Goal: Find specific page/section: Find specific page/section

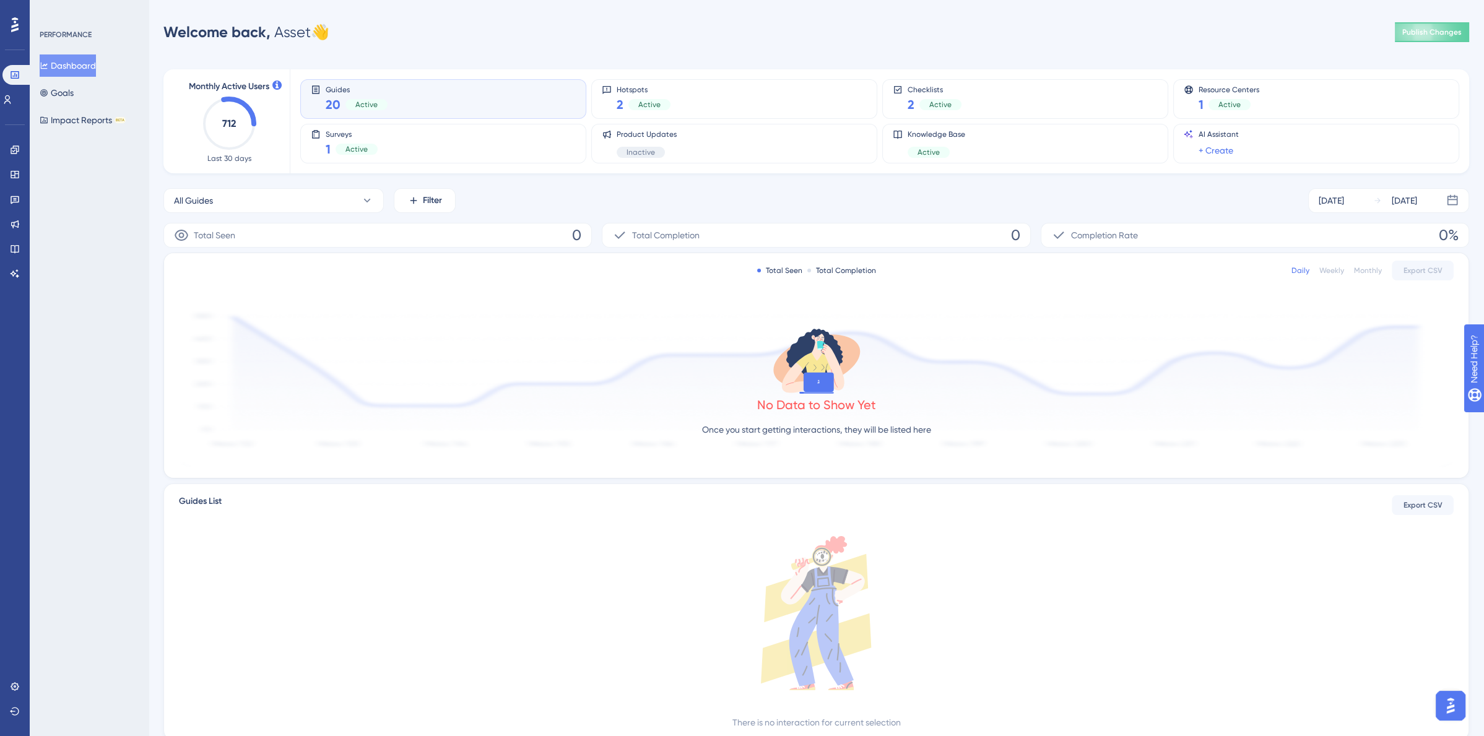
click at [97, 439] on div "PERFORMANCE Dashboard Goals Impact Reports BETA" at bounding box center [89, 368] width 119 height 736
click at [12, 151] on icon at bounding box center [15, 150] width 10 height 10
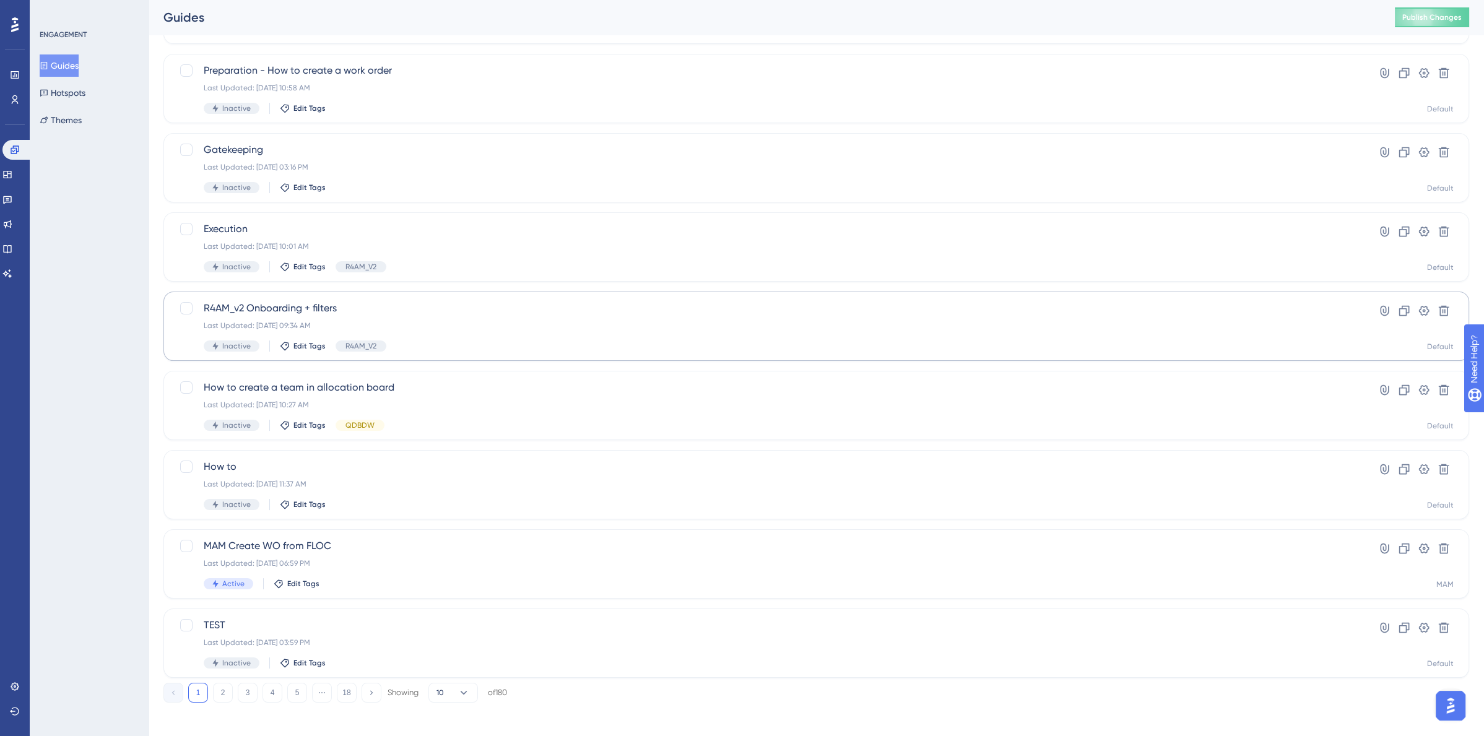
scroll to position [224, 0]
click at [306, 547] on span "MAM Create WO from FLOC" at bounding box center [767, 540] width 1126 height 15
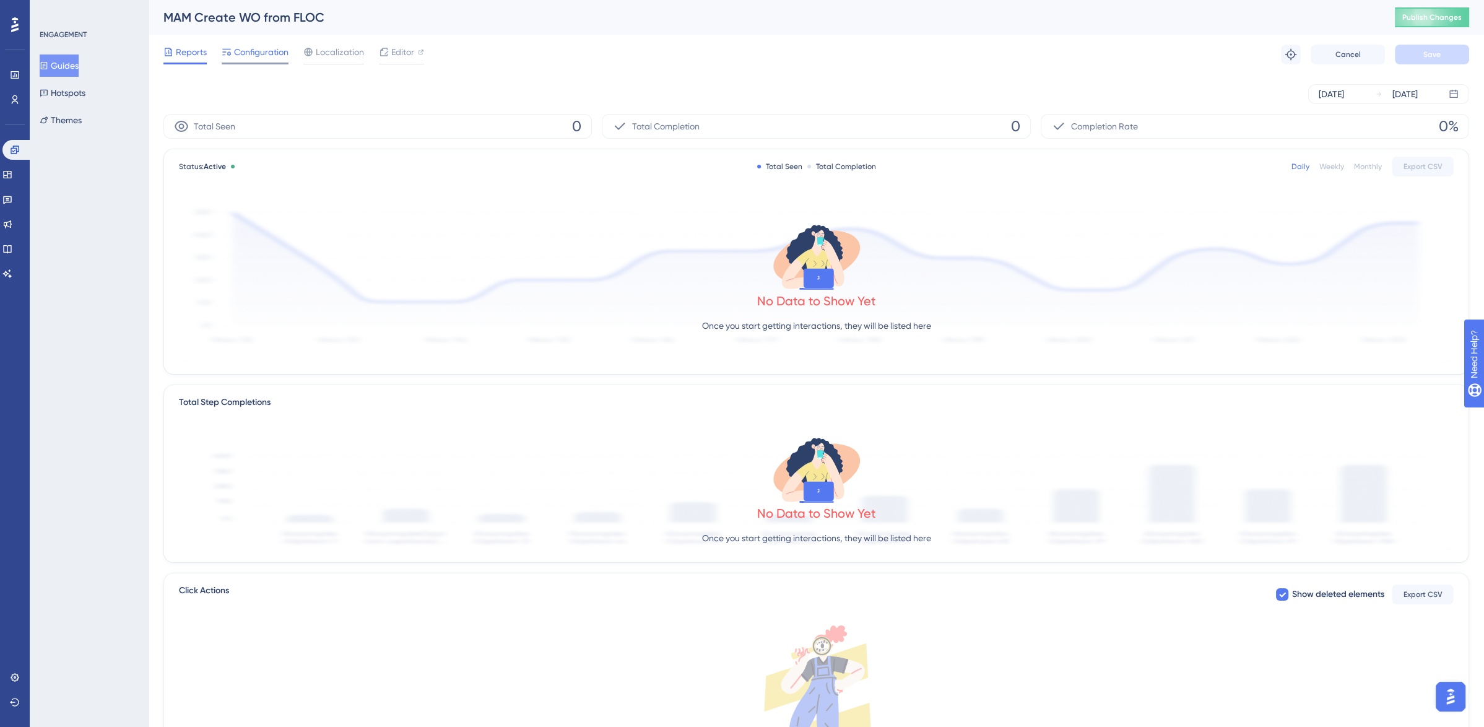
click at [271, 56] on span "Configuration" at bounding box center [261, 52] width 54 height 15
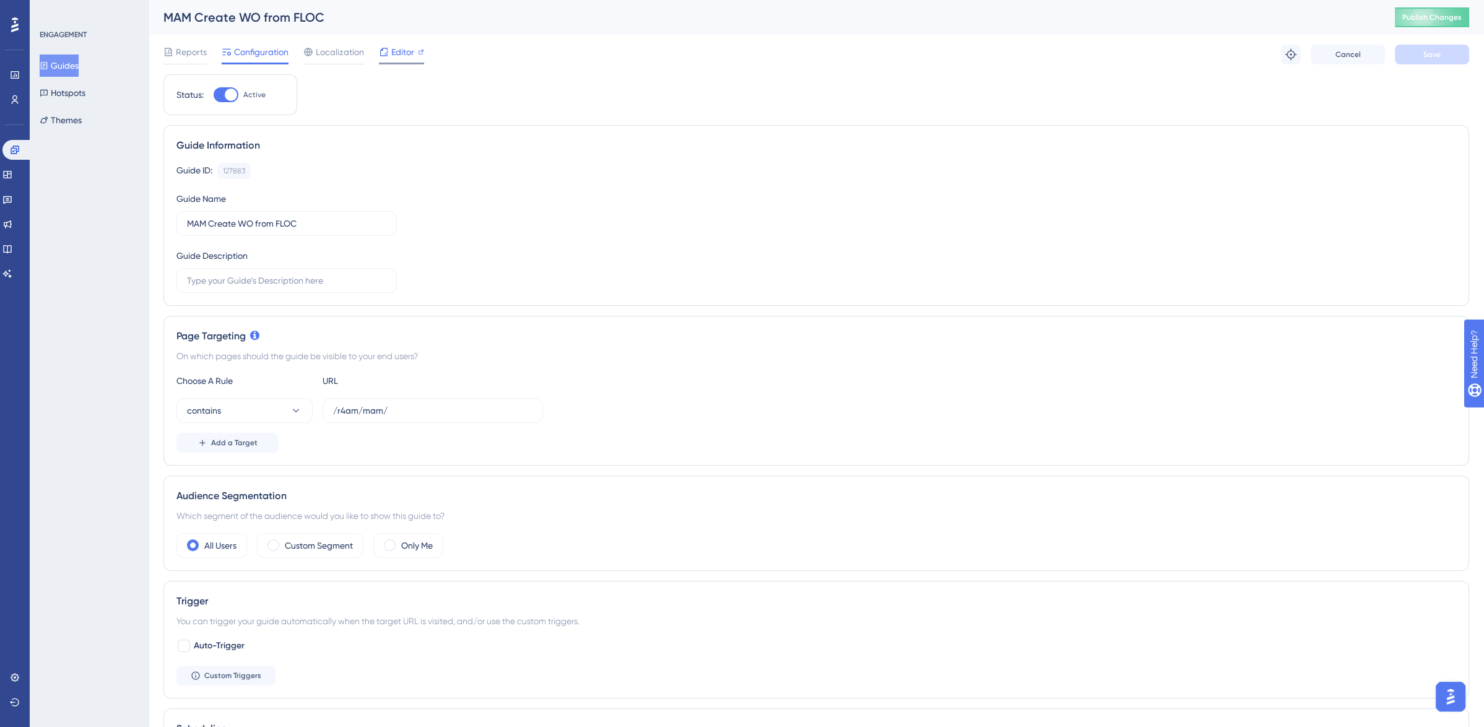
click at [417, 53] on div "Editor" at bounding box center [401, 52] width 45 height 15
click at [11, 152] on icon at bounding box center [15, 150] width 10 height 10
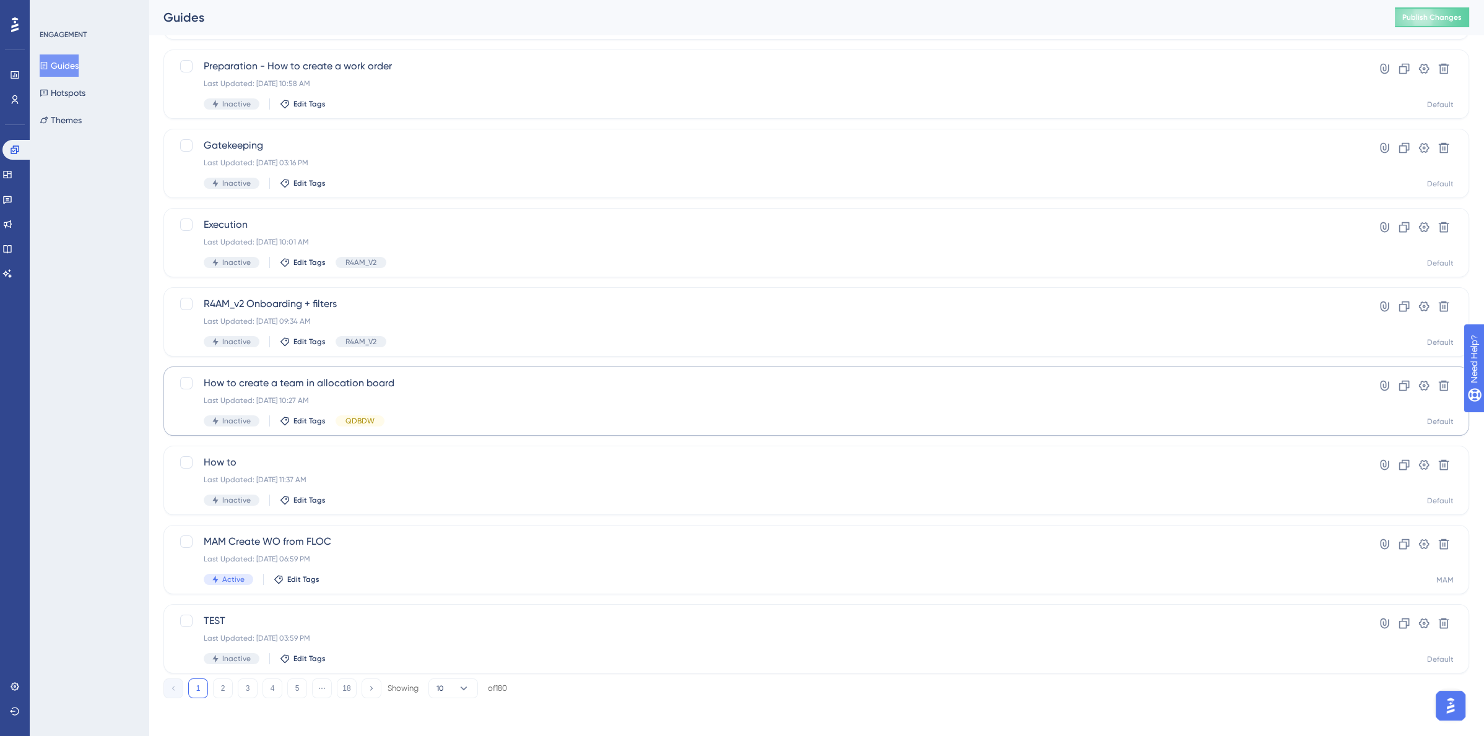
scroll to position [224, 0]
click at [227, 692] on button "2" at bounding box center [223, 687] width 20 height 20
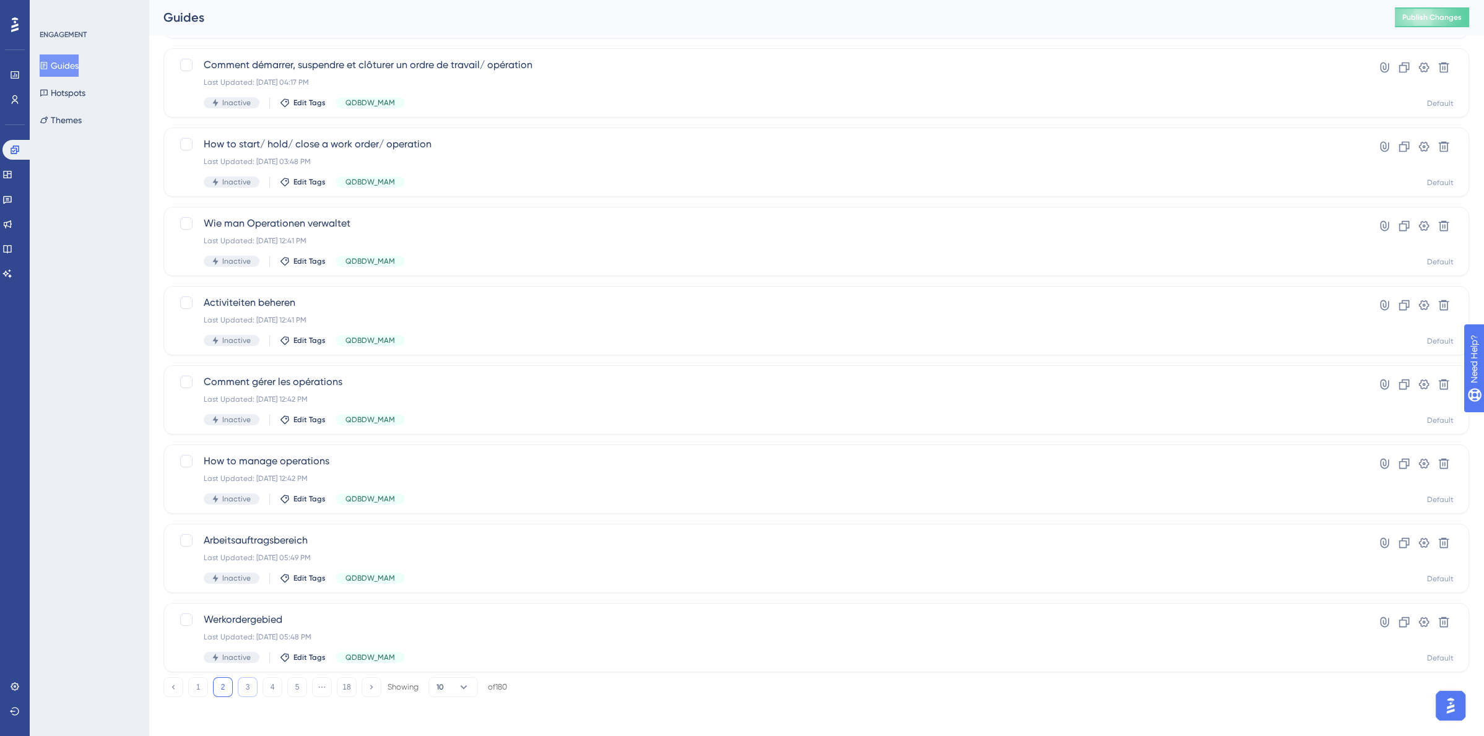
click at [248, 689] on button "3" at bounding box center [248, 687] width 20 height 20
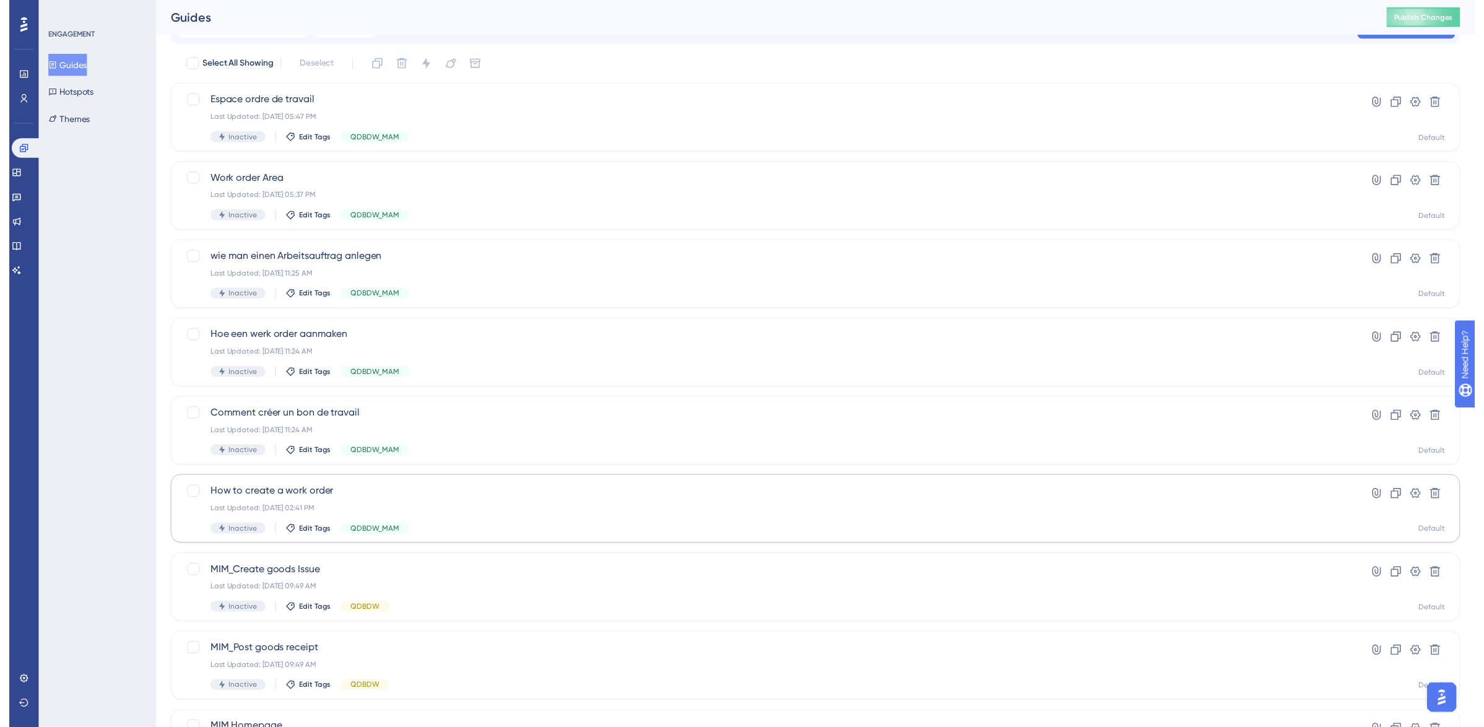
scroll to position [0, 0]
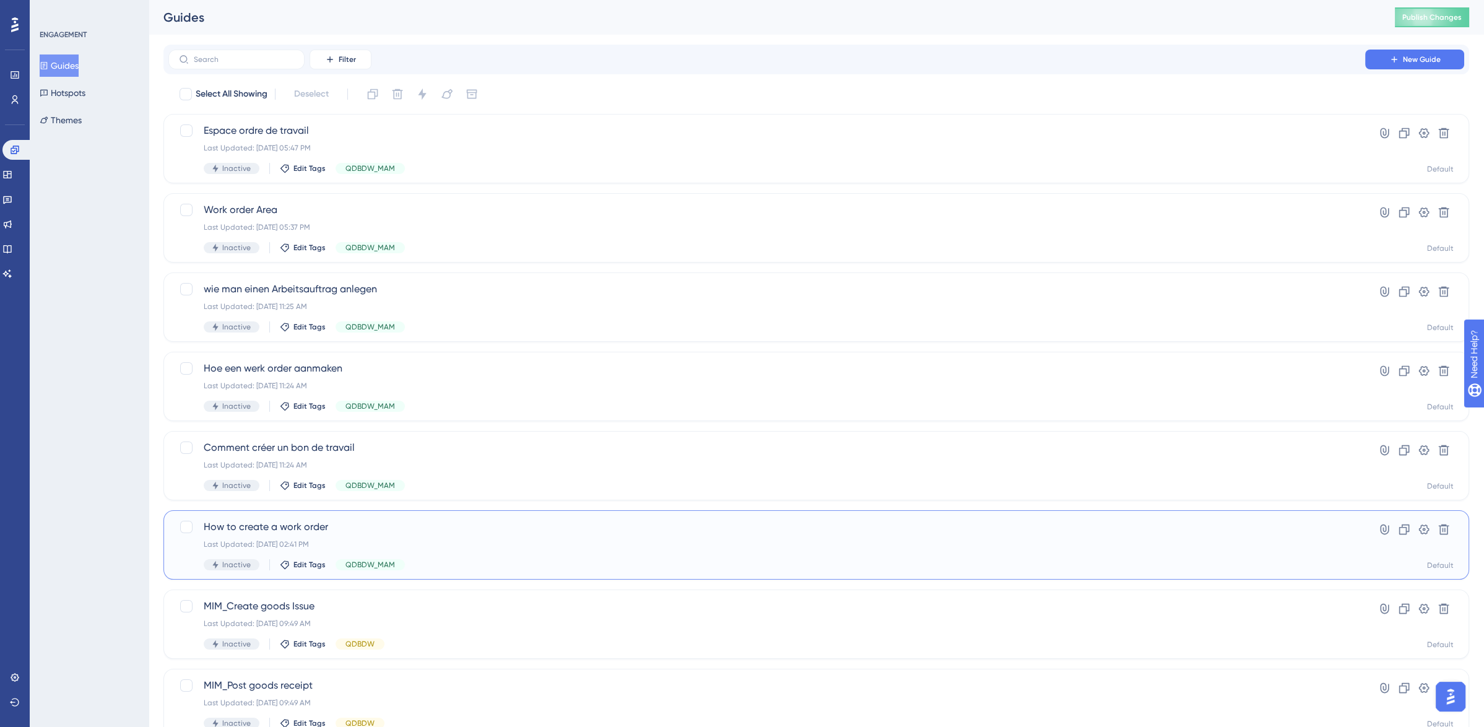
click at [641, 573] on div "How to create a work order Last Updated: [DATE] 02:41 PM Inactive Edit Tags QDB…" at bounding box center [815, 544] width 1305 height 69
